Goal: Task Accomplishment & Management: Use online tool/utility

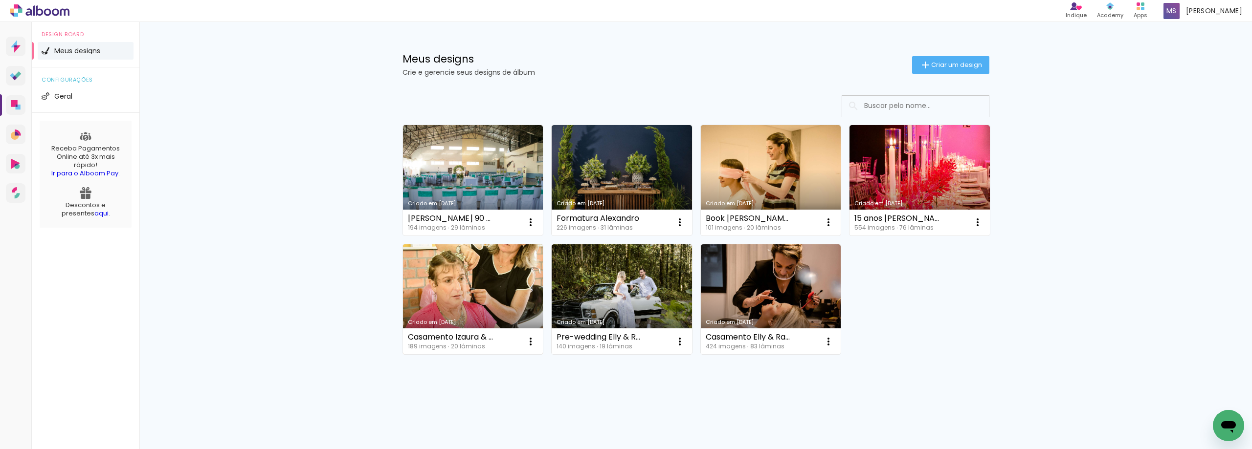
click at [497, 257] on link "Criado em [DATE]" at bounding box center [473, 299] width 140 height 110
click at [455, 300] on link "Criado em [DATE]" at bounding box center [473, 299] width 140 height 110
